Goal: Task Accomplishment & Management: Manage account settings

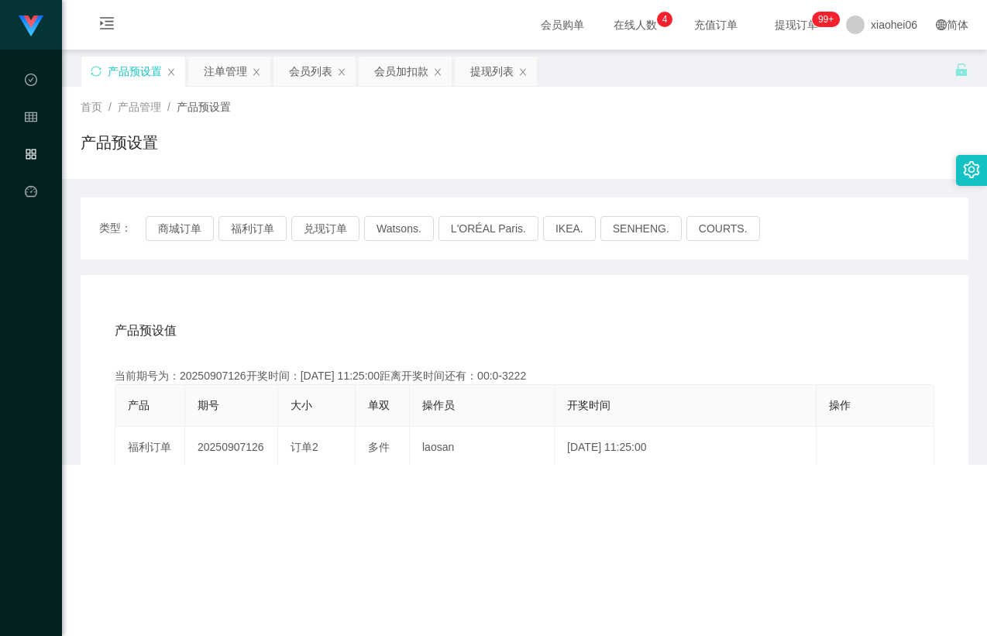
drag, startPoint x: 395, startPoint y: 146, endPoint x: 234, endPoint y: 198, distance: 169.5
click at [394, 145] on div "产品预设置" at bounding box center [525, 149] width 888 height 36
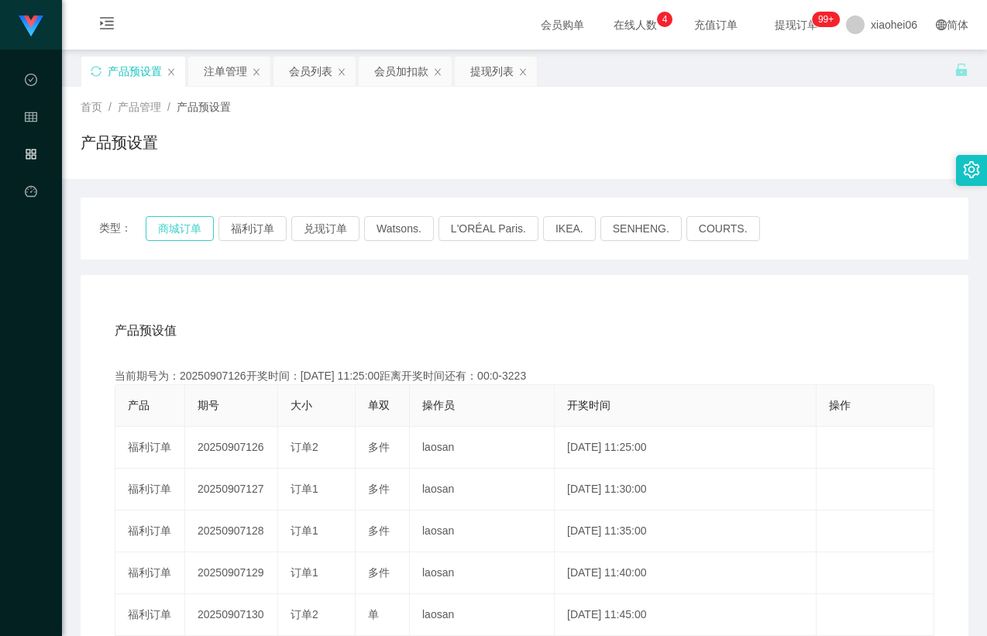
click at [164, 226] on button "商城订单" at bounding box center [180, 228] width 68 height 25
click at [476, 304] on div "产品预设值 添加期号 当前期号为：20250907126开奖时间：[DATE] 11:25:00距离开奖时间还有：00:0-3223 产品 期号 大小 单双 …" at bounding box center [525, 594] width 888 height 638
click at [493, 168] on div "首页 / 产品管理 / 产品预设置 / 产品预设置" at bounding box center [524, 133] width 925 height 92
click at [552, 357] on div "产品预设值 添加期号 当前期号为：20250907137开奖时间：[DATE] 12:20:00距离开奖时间还有： 产品 期号 大小 单双 操作员 开奖时间 …" at bounding box center [524, 602] width 850 height 586
click at [509, 320] on div "产品预设值 添加期号" at bounding box center [524, 330] width 819 height 43
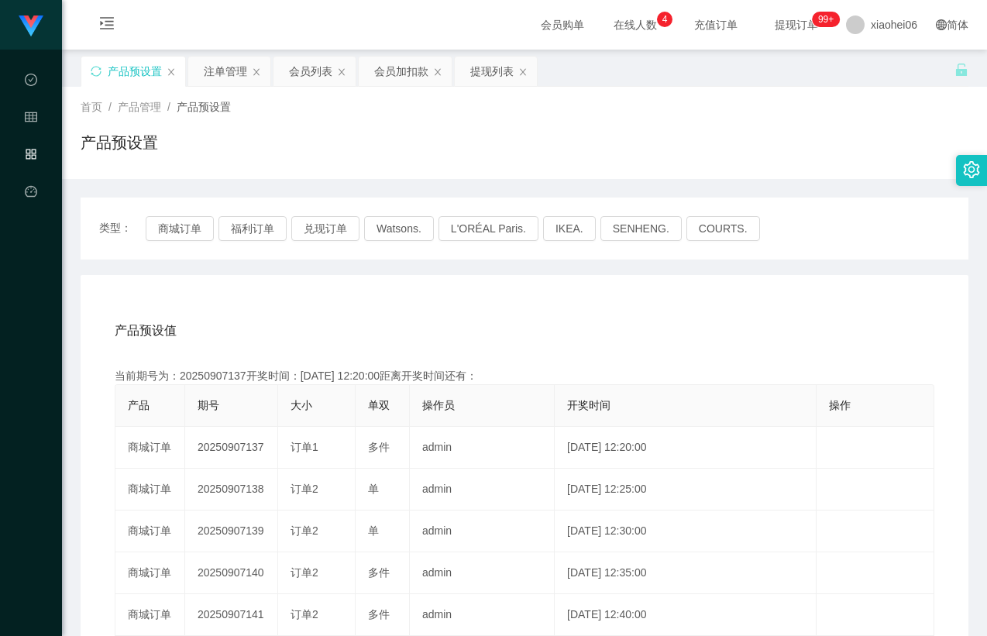
click at [509, 317] on div "产品预设值 添加期号" at bounding box center [524, 330] width 819 height 43
click at [507, 317] on div "产品预设值 添加期号" at bounding box center [524, 330] width 819 height 43
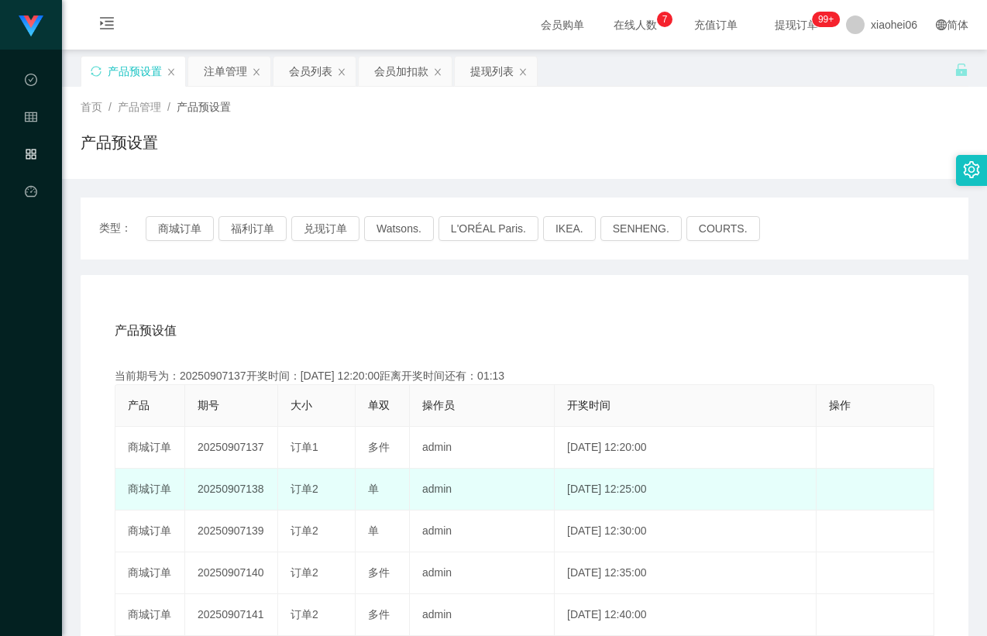
click at [243, 488] on td "20250907138" at bounding box center [231, 490] width 93 height 42
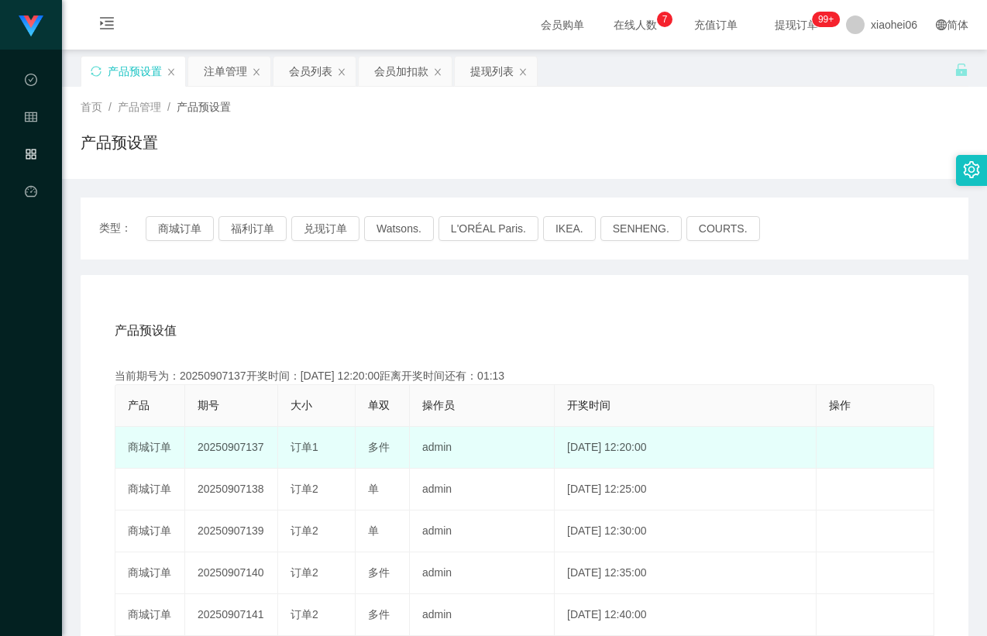
copy td "20250907138"
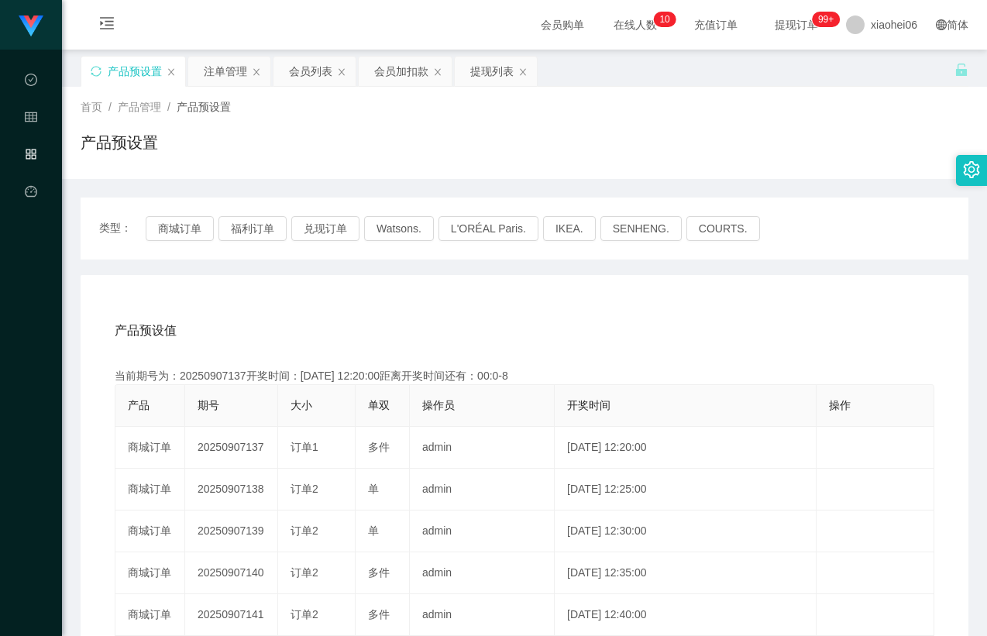
click at [320, 304] on div "产品预设值 添加期号 当前期号为：20250907137开奖时间：[DATE] 12:20:00距离开奖时间还有：00:0-8 产品 期号 大小 单双 操作员…" at bounding box center [525, 594] width 888 height 638
click at [192, 223] on button "商城订单" at bounding box center [180, 228] width 68 height 25
click at [250, 271] on div "类型： 商城订单 福利订单 兑现订单 Watsons. L'ORÉAL Paris. IKEA. [GEOGRAPHIC_DATA]. COURTS. 产品预…" at bounding box center [525, 555] width 888 height 716
click at [252, 273] on div "类型： 商城订单 福利订单 兑现订单 Watsons. L'ORÉAL Paris. IKEA. [GEOGRAPHIC_DATA]. COURTS. 产品预…" at bounding box center [525, 555] width 888 height 716
click at [268, 274] on div "类型： 商城订单 福利订单 兑现订单 Watsons. L'ORÉAL Paris. IKEA. [GEOGRAPHIC_DATA]. COURTS. 产品预…" at bounding box center [525, 555] width 888 height 716
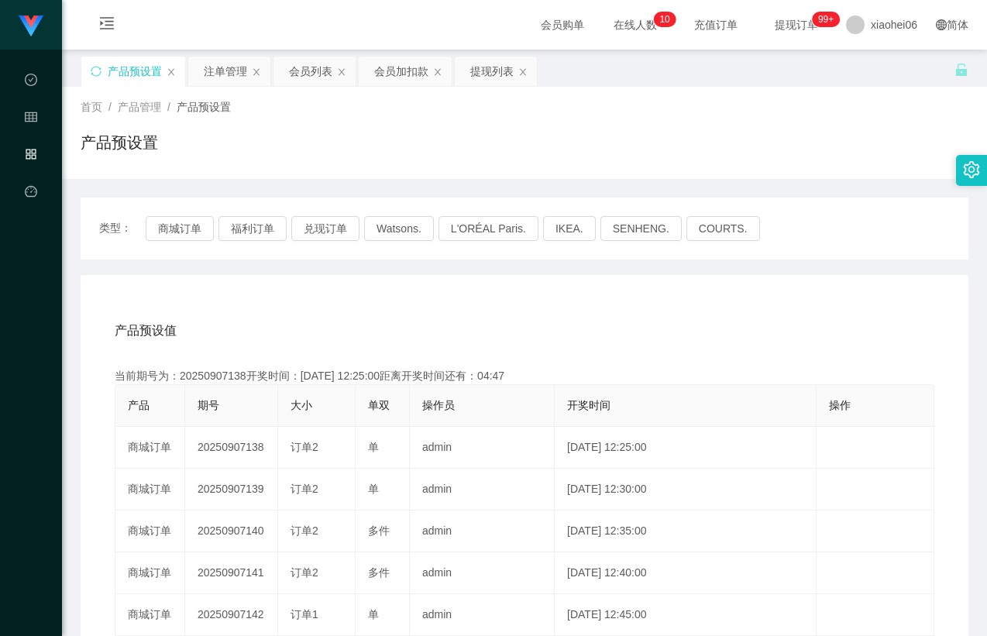
click at [274, 274] on div "类型： 商城订单 福利订单 兑现订单 Watsons. L'ORÉAL Paris. IKEA. [GEOGRAPHIC_DATA]. COURTS. 产品预…" at bounding box center [525, 555] width 888 height 716
click at [502, 325] on div "产品预设值 添加期号" at bounding box center [524, 330] width 819 height 43
click at [481, 340] on div "产品预设值 添加期号" at bounding box center [524, 330] width 819 height 43
click at [551, 298] on div "产品预设值 添加期号 当前期号为：20250907138开奖时间：[DATE] 12:25:00距离开奖时间还有：00:0-11 产品 期号 大小 单双 操作…" at bounding box center [525, 594] width 888 height 638
click at [163, 228] on button "商城订单" at bounding box center [180, 228] width 68 height 25
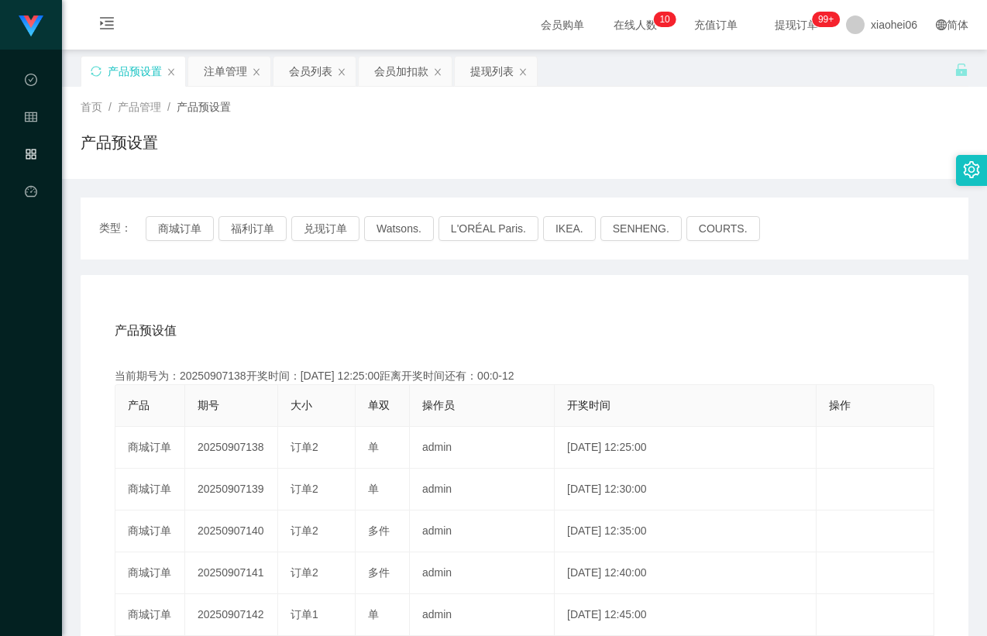
drag, startPoint x: 520, startPoint y: 312, endPoint x: 799, endPoint y: 266, distance: 282.5
click at [522, 312] on div "产品预设值 添加期号" at bounding box center [524, 330] width 819 height 43
drag, startPoint x: 921, startPoint y: 218, endPoint x: 919, endPoint y: 134, distance: 83.7
click at [921, 214] on div "类型： 商城订单 福利订单 兑现订单 Watsons. L'ORÉAL Paris. IKEA. [GEOGRAPHIC_DATA]. COURTS." at bounding box center [525, 228] width 888 height 62
